Goal: Check status: Check status

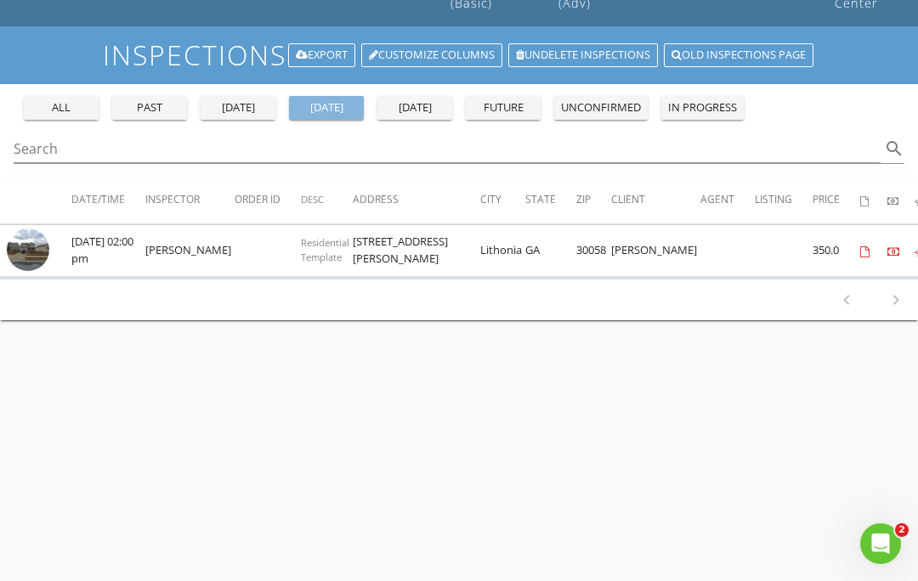
click at [337, 104] on div "today" at bounding box center [326, 107] width 61 height 17
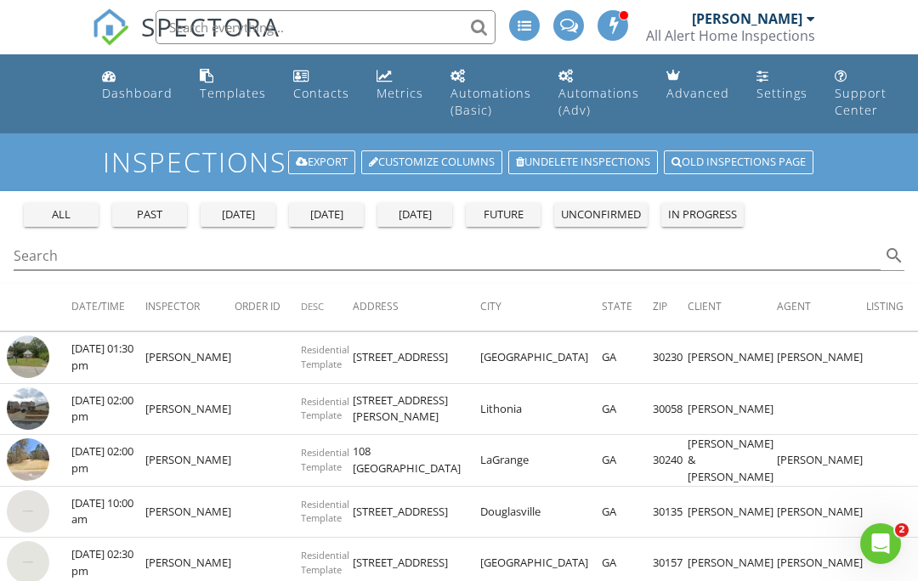
click at [42, 346] on img at bounding box center [28, 357] width 42 height 42
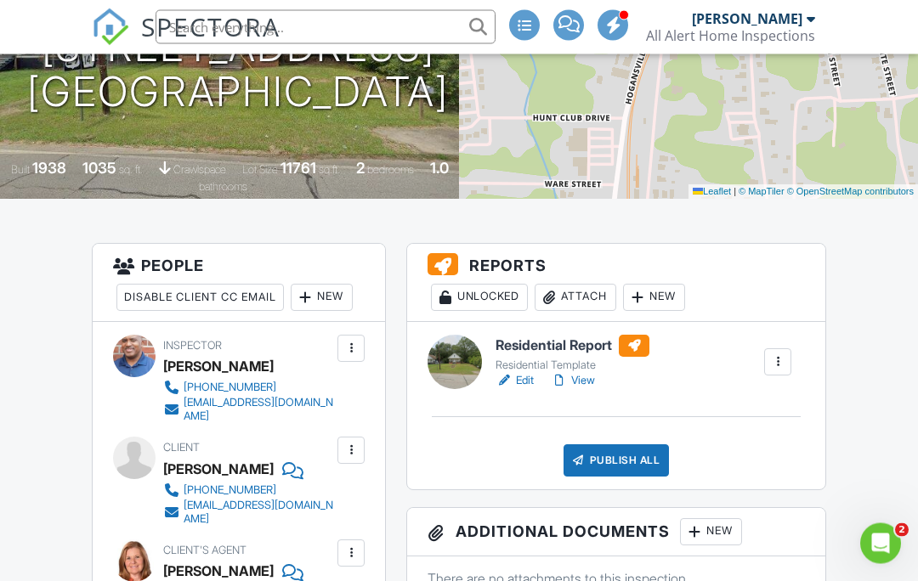
scroll to position [289, 0]
click at [459, 357] on div at bounding box center [454, 363] width 54 height 54
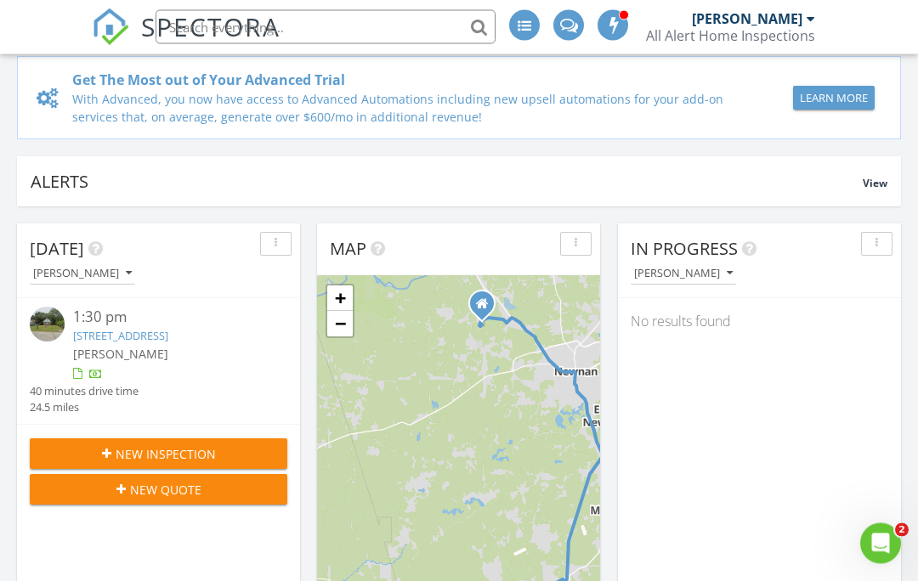
click at [48, 321] on img at bounding box center [47, 325] width 35 height 35
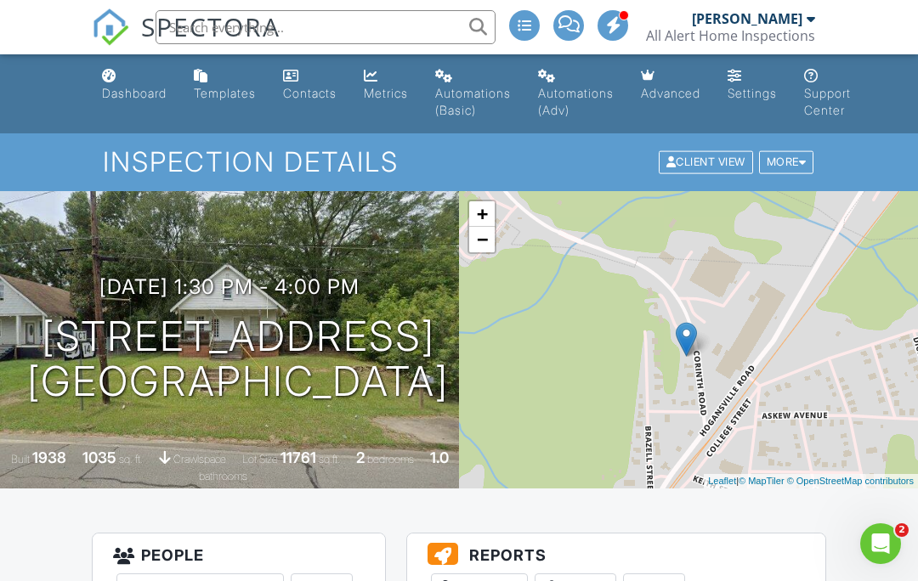
click at [648, 484] on div "+ − Leaflet | © MapTiler © OpenStreetMap contributors" at bounding box center [688, 339] width 459 height 297
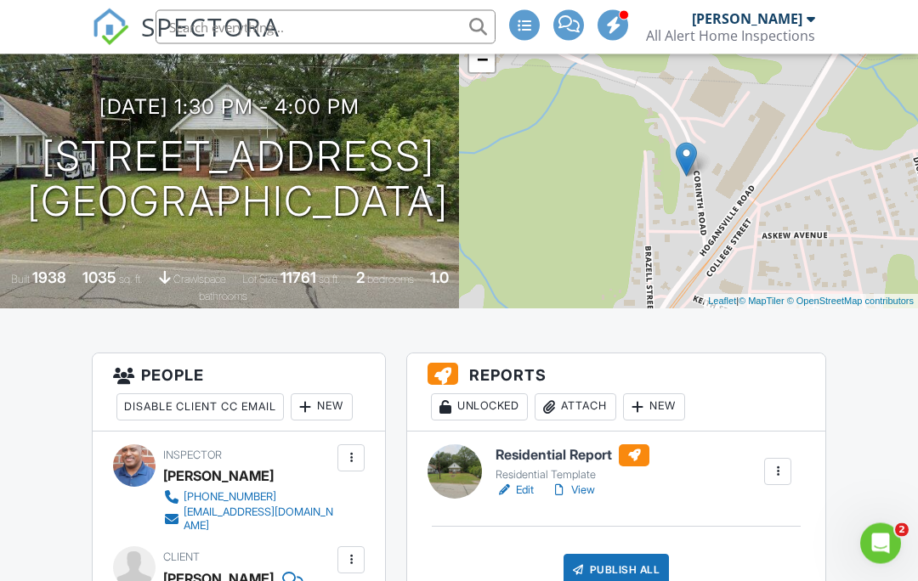
scroll to position [181, 0]
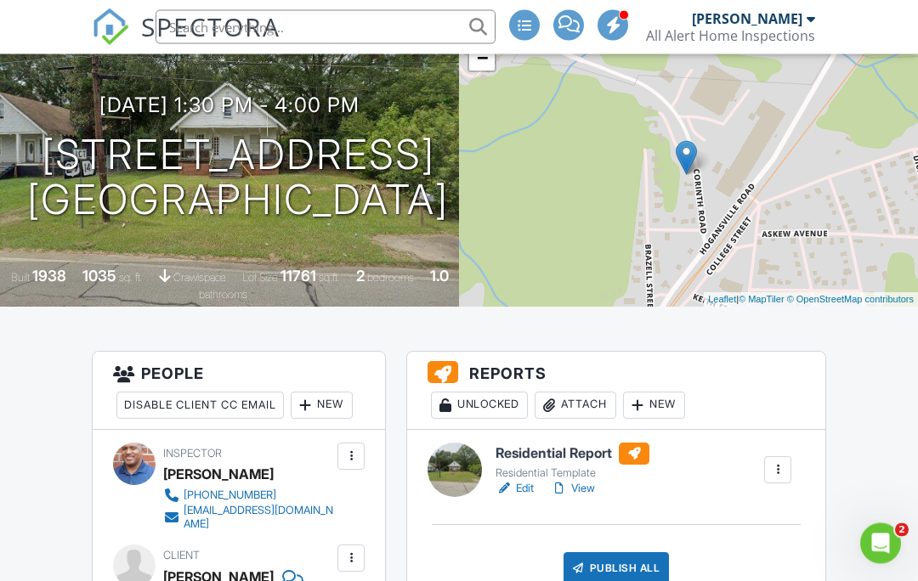
click at [465, 466] on div at bounding box center [454, 470] width 54 height 54
